Goal: Check status: Check status

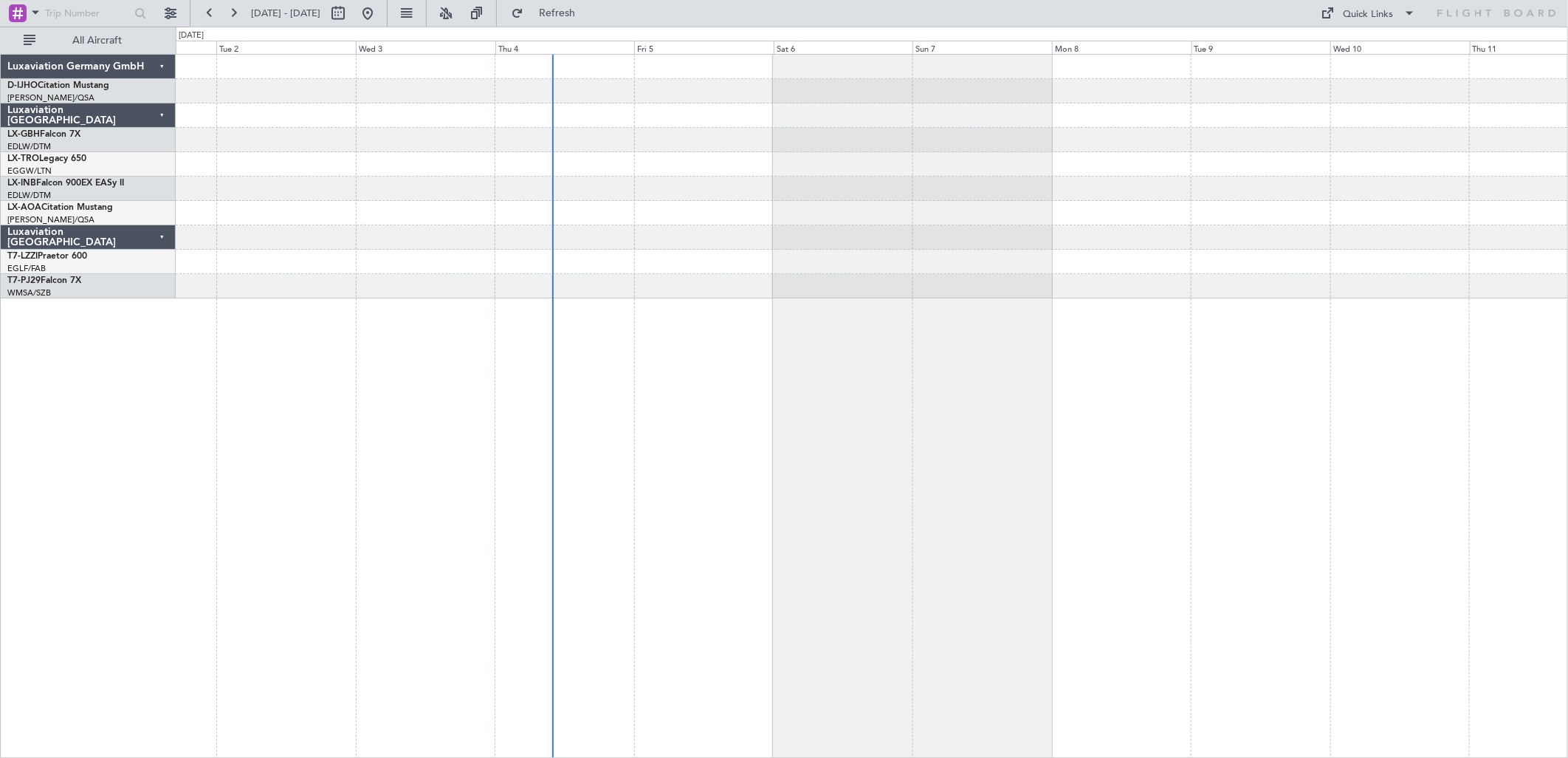
click at [526, 452] on div at bounding box center [871, 406] width 1393 height 705
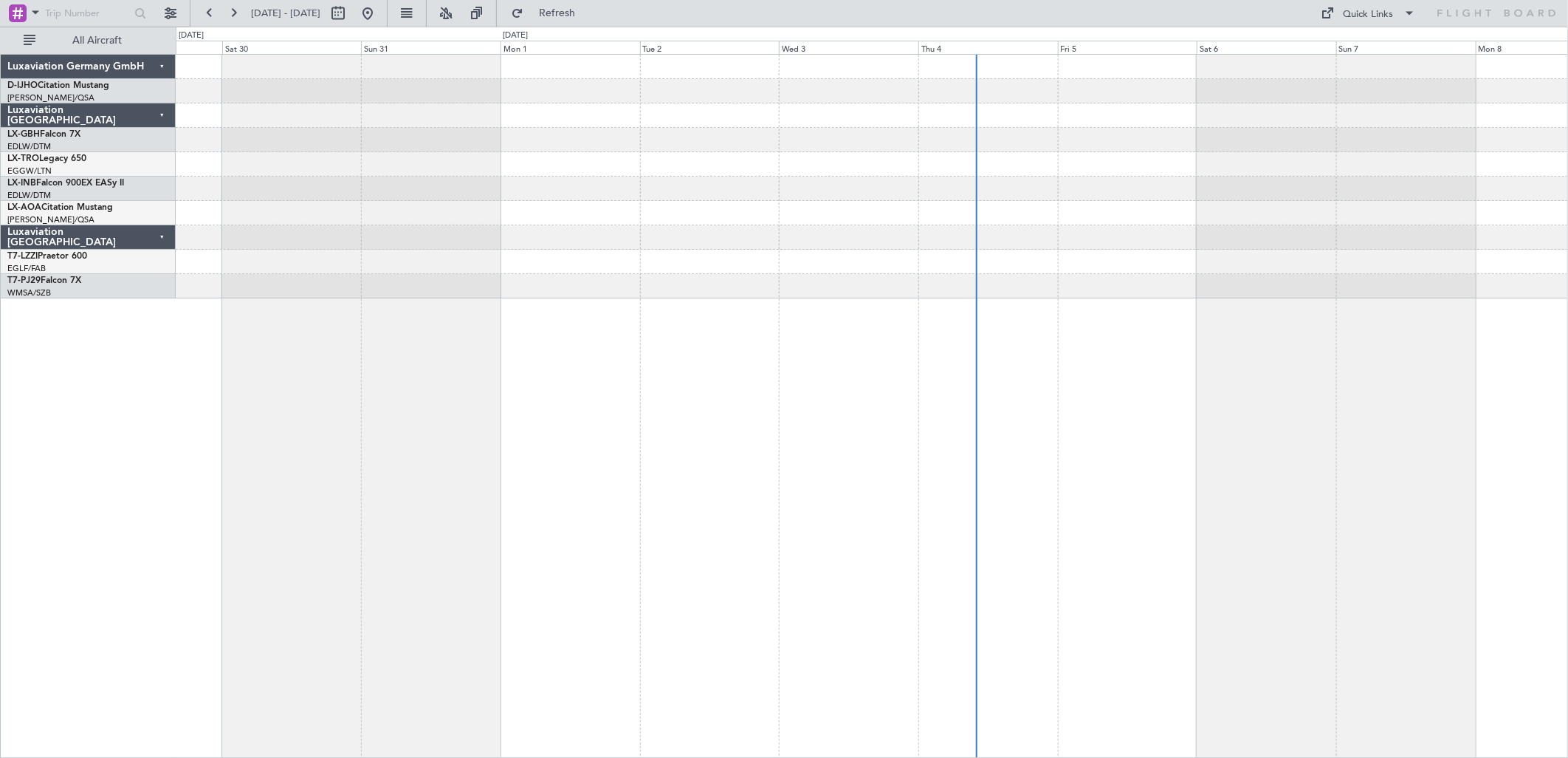
click at [805, 227] on div at bounding box center [871, 176] width 1393 height 243
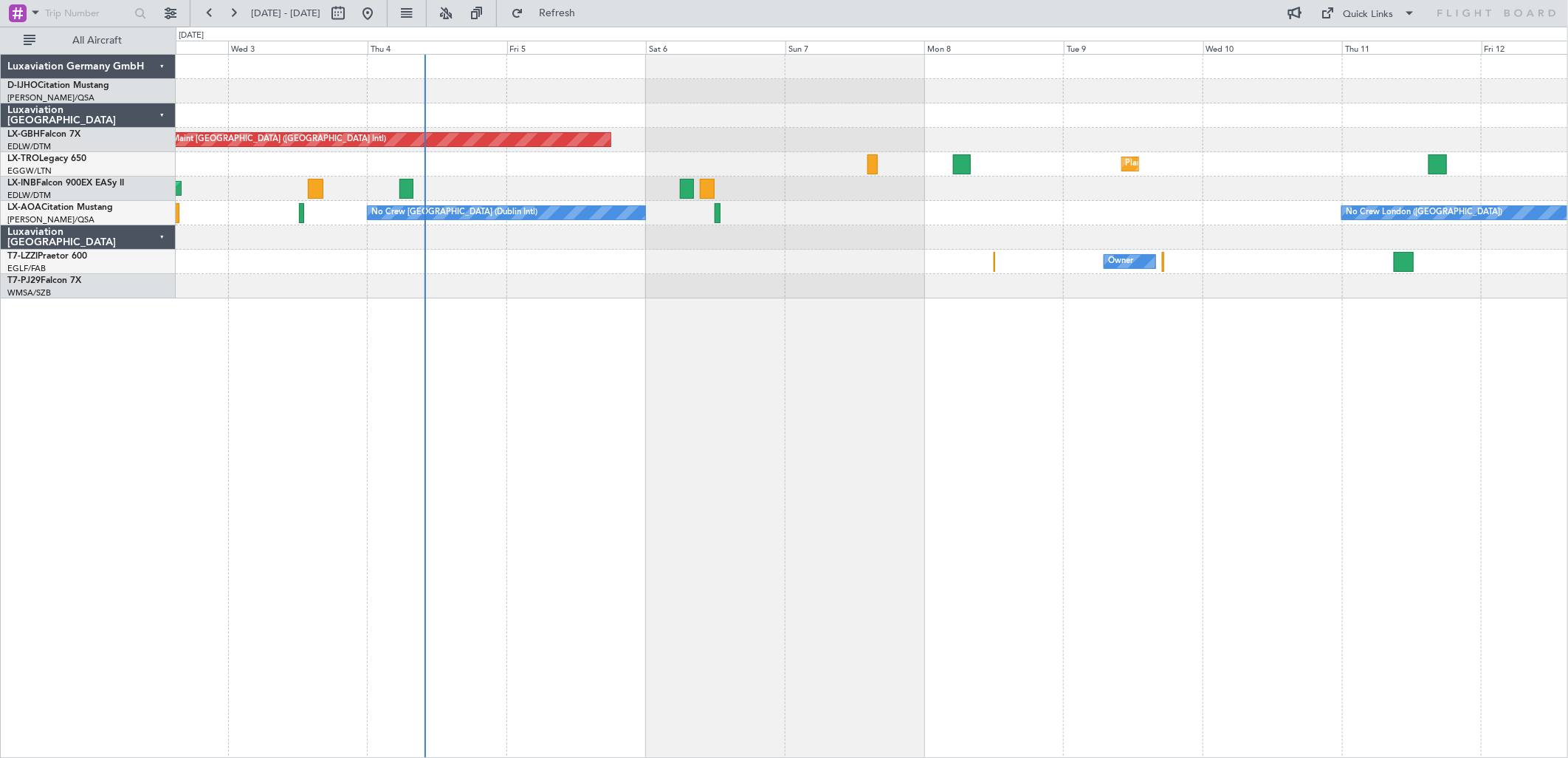
click at [535, 166] on div "Planned Maint Dusseldorf" at bounding box center [871, 164] width 1392 height 25
